Goal: Task Accomplishment & Management: Use online tool/utility

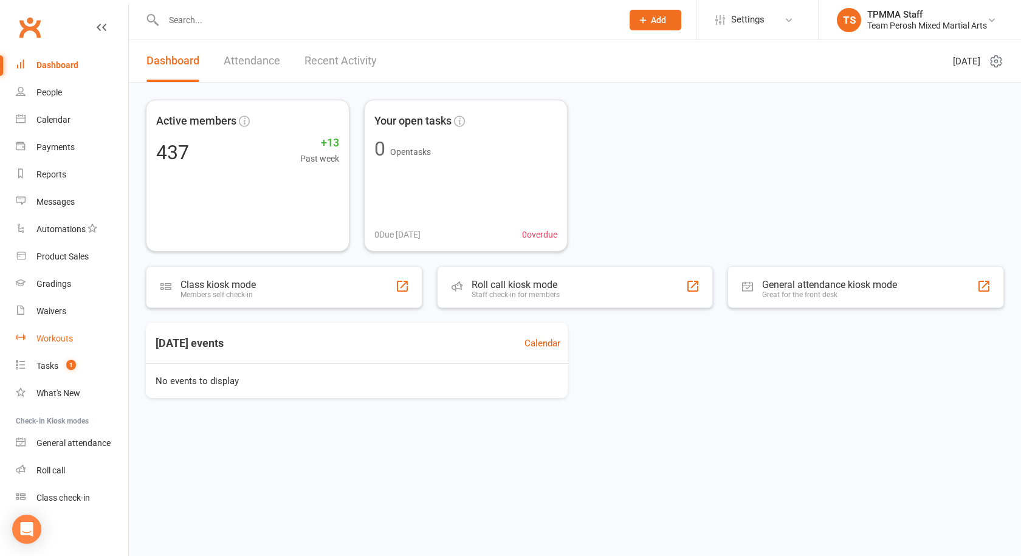
click at [50, 338] on div "Workouts" at bounding box center [54, 339] width 36 height 10
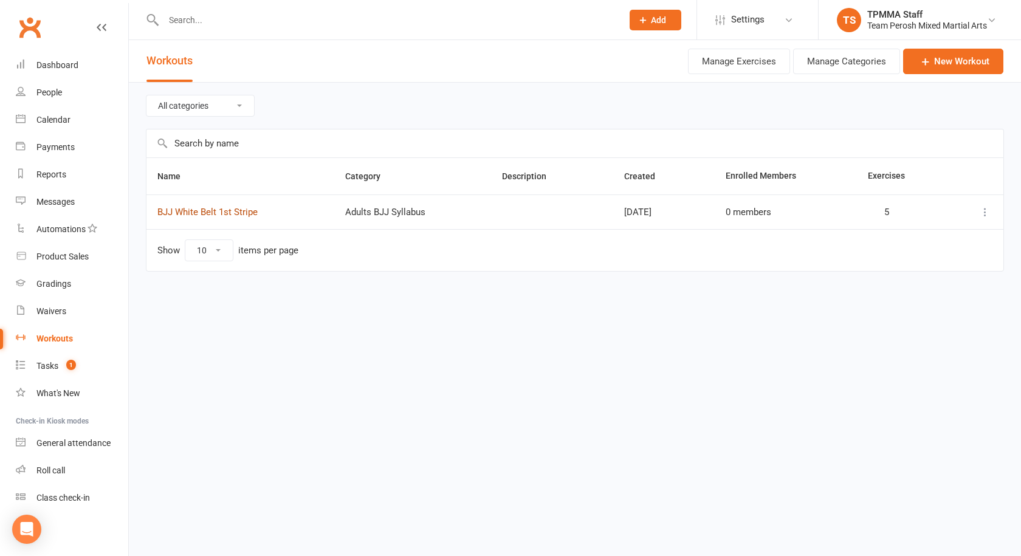
click at [233, 213] on link "BJJ White Belt 1st Stripe" at bounding box center [207, 212] width 100 height 11
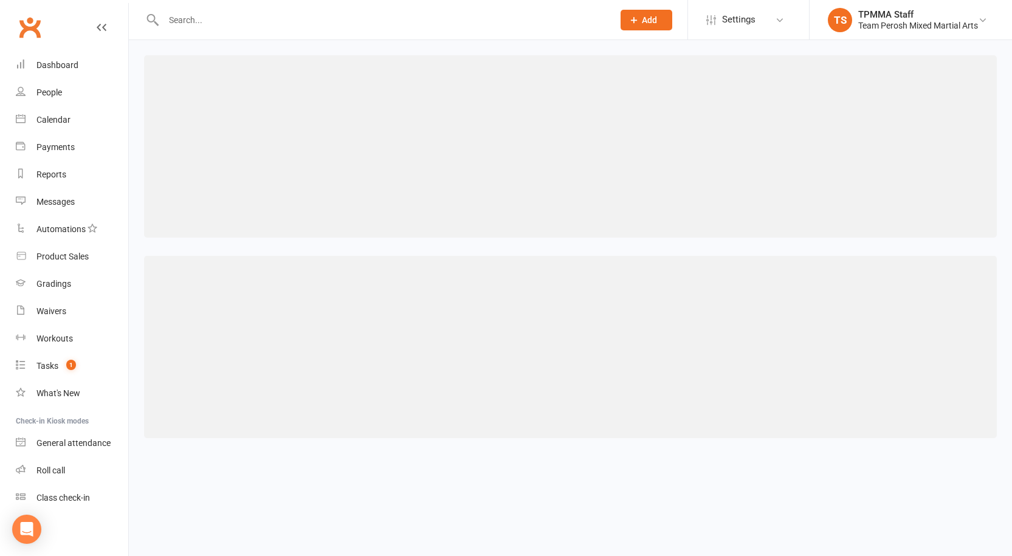
select select "285"
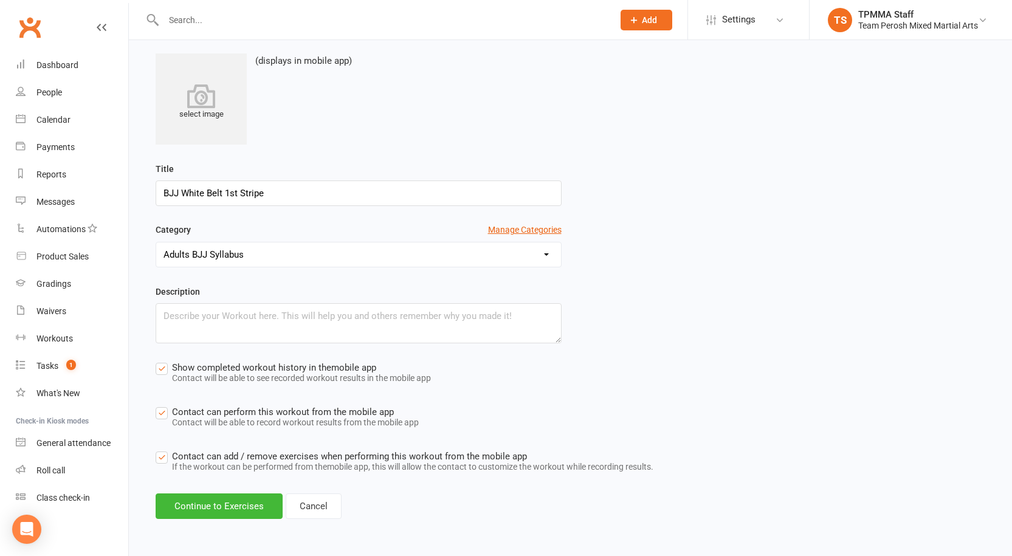
scroll to position [86, 0]
click at [221, 506] on button "Continue to Exercises" at bounding box center [219, 506] width 127 height 26
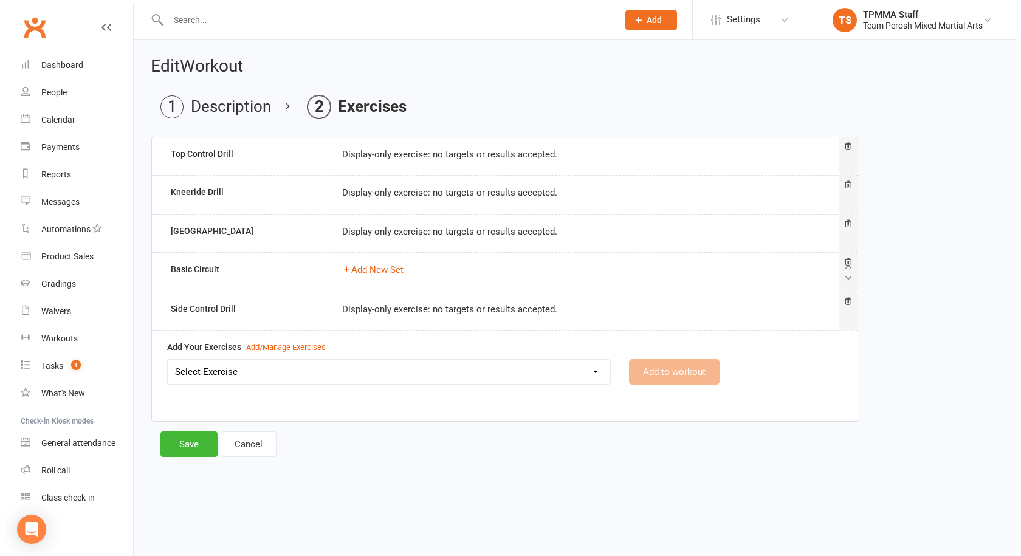
scroll to position [0, 0]
